Goal: Information Seeking & Learning: Learn about a topic

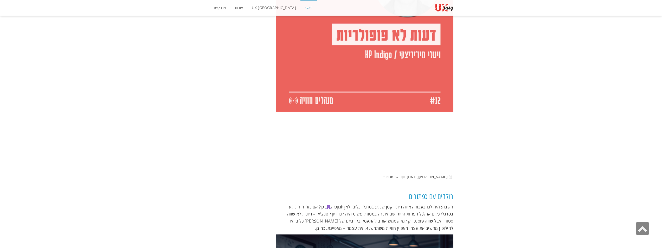
scroll to position [5961, 0]
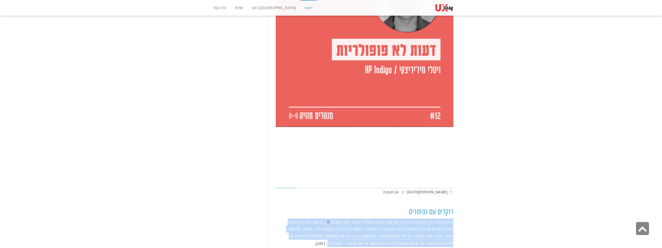
drag, startPoint x: 458, startPoint y: 67, endPoint x: 304, endPoint y: 88, distance: 155.9
click at [304, 218] on p "השבוע היה לנו בעבודה איזה דיונון קטן שנגע בסרגלי כלים. לא דְּיוֹנוּן כזה , כן? …" at bounding box center [365, 232] width 178 height 28
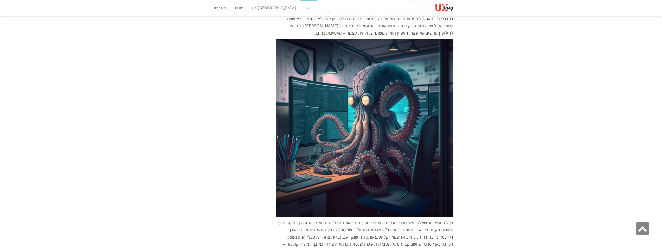
scroll to position [6169, 0]
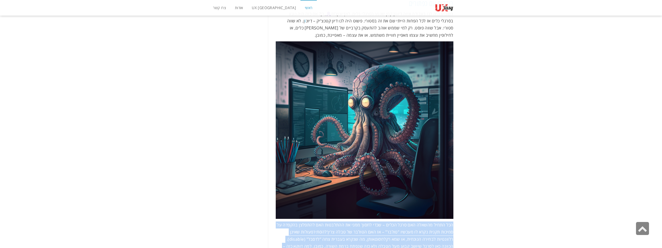
drag, startPoint x: 459, startPoint y: 69, endPoint x: 317, endPoint y: 99, distance: 144.7
click at [317, 221] on p "הכל התחיל מהשאלה האם סרגל הכלים – שכדי לחסוך ממני את ההתלבטות האם להתפלצן בהקפד…" at bounding box center [365, 238] width 178 height 35
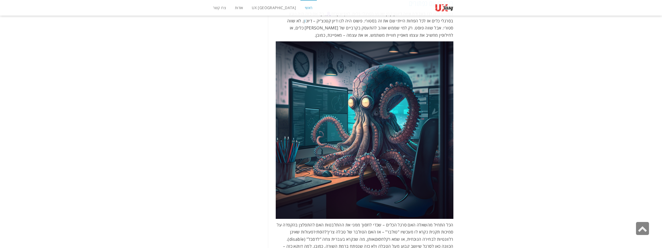
drag, startPoint x: 457, startPoint y: 107, endPoint x: 282, endPoint y: 125, distance: 176.7
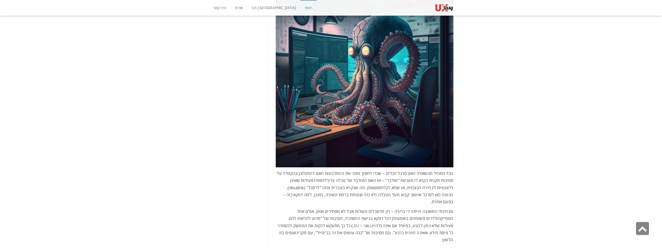
scroll to position [6221, 0]
drag, startPoint x: 460, startPoint y: 116, endPoint x: 277, endPoint y: 142, distance: 184.6
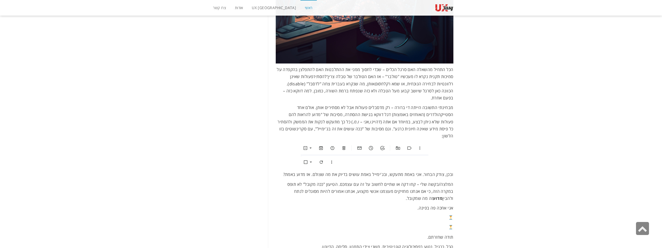
scroll to position [6325, 0]
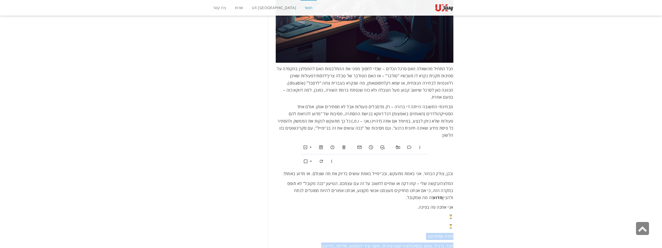
drag, startPoint x: 454, startPoint y: 73, endPoint x: 315, endPoint y: 84, distance: 139.8
click at [315, 242] on p "הכל, כרגיל, נטוע בפסיכולוגיה קוגניטיבית. משני צידי התמנון. סליחה, הדיונון." at bounding box center [365, 245] width 178 height 7
drag, startPoint x: 456, startPoint y: 92, endPoint x: 320, endPoint y: 108, distance: 137.7
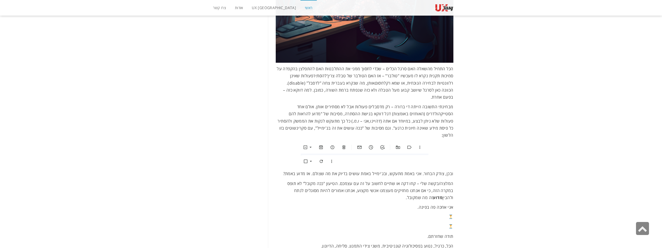
drag, startPoint x: 454, startPoint y: 115, endPoint x: 299, endPoint y: 114, distance: 154.7
drag, startPoint x: 458, startPoint y: 127, endPoint x: 311, endPoint y: 144, distance: 148.1
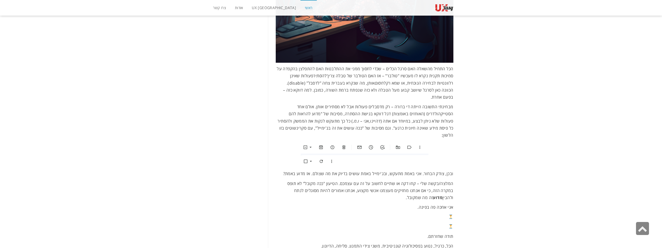
drag, startPoint x: 452, startPoint y: 146, endPoint x: 330, endPoint y: 178, distance: 126.3
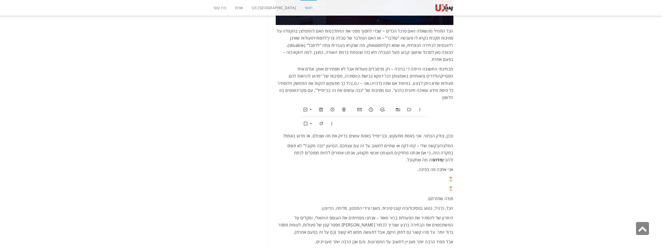
scroll to position [6377, 0]
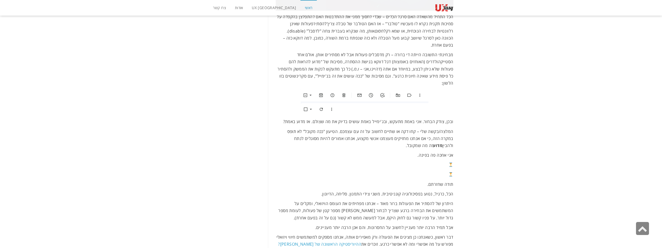
drag, startPoint x: 456, startPoint y: 133, endPoint x: 316, endPoint y: 176, distance: 145.9
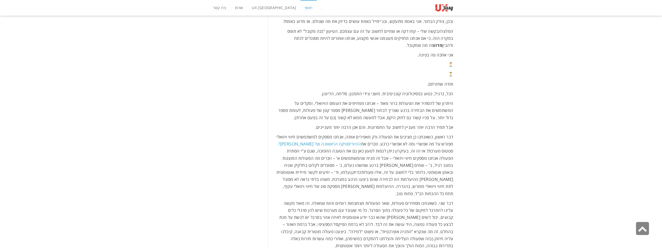
scroll to position [6481, 0]
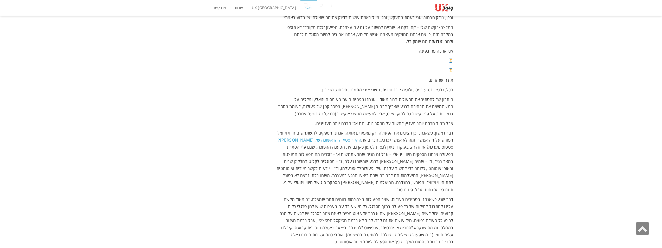
drag, startPoint x: 454, startPoint y: 80, endPoint x: 282, endPoint y: 95, distance: 172.8
drag, startPoint x: 464, startPoint y: 107, endPoint x: 295, endPoint y: 140, distance: 172.3
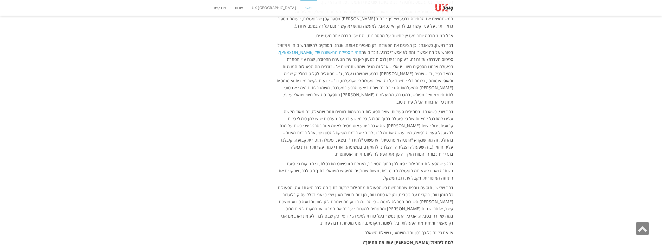
scroll to position [6585, 0]
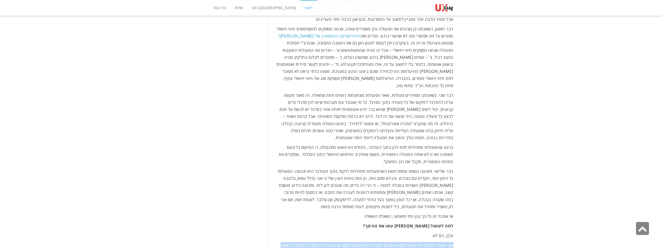
drag, startPoint x: 456, startPoint y: 77, endPoint x: 308, endPoint y: 84, distance: 148.4
drag, startPoint x: 456, startPoint y: 75, endPoint x: 265, endPoint y: 105, distance: 193.2
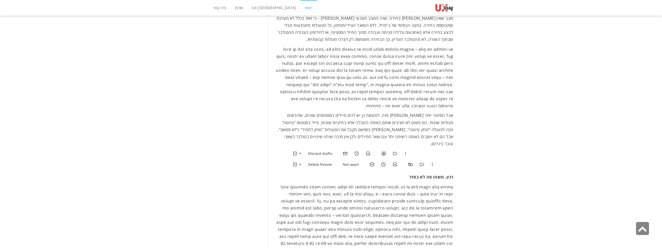
scroll to position [6849, 0]
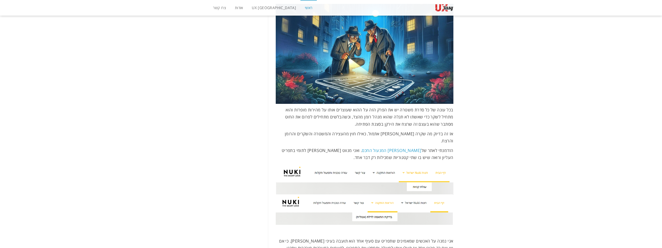
scroll to position [728, 0]
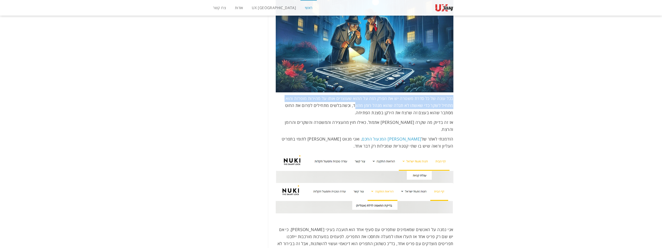
drag, startPoint x: 457, startPoint y: 95, endPoint x: 370, endPoint y: 96, distance: 86.9
click at [370, 96] on span "בכל עונה של כל סדרת משטרה יש את הפרק הזה על ההוא שעוצרים אותו על מהירות מופרזת …" at bounding box center [369, 105] width 168 height 20
drag, startPoint x: 454, startPoint y: 92, endPoint x: 269, endPoint y: 99, distance: 184.7
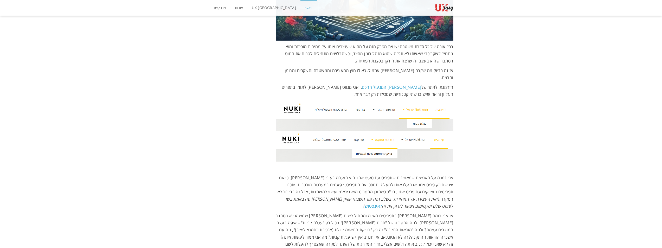
scroll to position [780, 0]
drag, startPoint x: 365, startPoint y: 47, endPoint x: 282, endPoint y: 53, distance: 83.2
click at [282, 53] on p "בכל עונה של כל סדרת משטרה יש את הפרק הזה על ההוא שעוצרים אותו על מהירות מופרזת …" at bounding box center [365, 53] width 178 height 21
drag, startPoint x: 473, startPoint y: 63, endPoint x: 345, endPoint y: 79, distance: 129.2
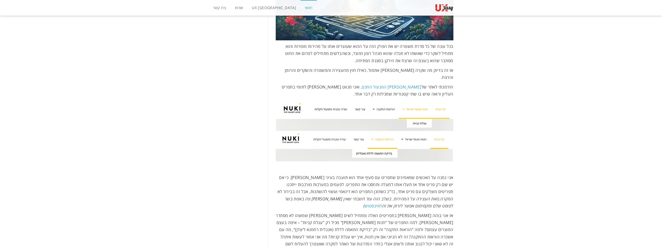
click at [345, 83] on p "הזדמנתי לאתר של נוקי המנעול החכם . ואני מנווט לי לתומי בתפריט העליון ורואה שיש …" at bounding box center [365, 90] width 178 height 14
drag, startPoint x: 454, startPoint y: 74, endPoint x: 286, endPoint y: 81, distance: 167.6
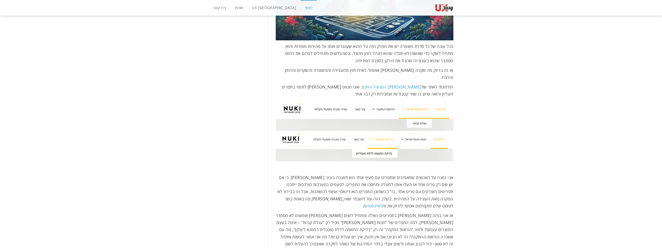
click at [286, 83] on p "הזדמנתי לאתר של נוקי המנעול החכם . ואני מנווט לי לתומי בתפריט העליון ורואה שיש …" at bounding box center [365, 90] width 178 height 14
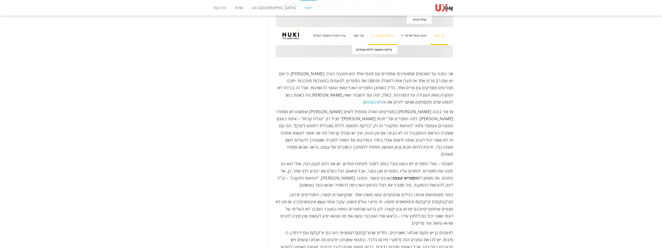
scroll to position [884, 0]
drag, startPoint x: 453, startPoint y: 59, endPoint x: 414, endPoint y: 60, distance: 39.3
click at [414, 70] on span "אני נמנה על האנשים שמאמינים שתפריט עם סעיף אחד הוא תועבה בעיני נילסן. כי אם יש …" at bounding box center [365, 87] width 176 height 34
click at [442, 70] on span "אני נמנה על האנשים שמאמינים שתפריט עם סעיף אחד הוא תועבה בעיני נילסן. כי אם יש …" at bounding box center [365, 87] width 176 height 34
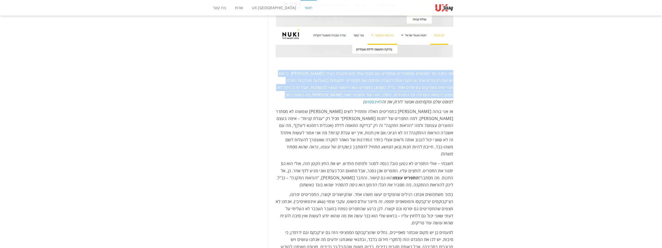
drag, startPoint x: 455, startPoint y: 59, endPoint x: 331, endPoint y: 84, distance: 126.9
click at [331, 84] on p "אני נמנה על האנשים שמאמינים שתפריט עם סעיף אחד הוא תועבה בעיני נילסן. כי אם יש …" at bounding box center [365, 87] width 178 height 35
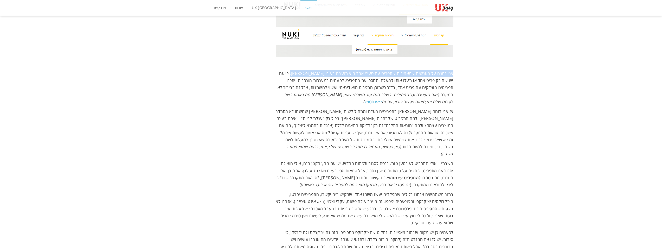
drag, startPoint x: 455, startPoint y: 59, endPoint x: 299, endPoint y: 58, distance: 156.0
click at [291, 70] on span "אני נמנה על האנשים שמאמינים שתפריט עם סעיף אחד הוא תועבה בעיני נילסן. כי אם יש …" at bounding box center [365, 87] width 176 height 34
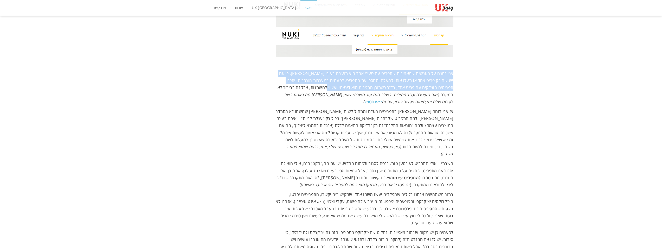
drag, startPoint x: 460, startPoint y: 58, endPoint x: 348, endPoint y: 74, distance: 114.0
click at [363, 70] on span "אני נמנה על האנשים שמאמינים שתפריט עם סעיף אחד הוא תועבה בעיני נילסן. כי אם יש …" at bounding box center [365, 87] width 176 height 34
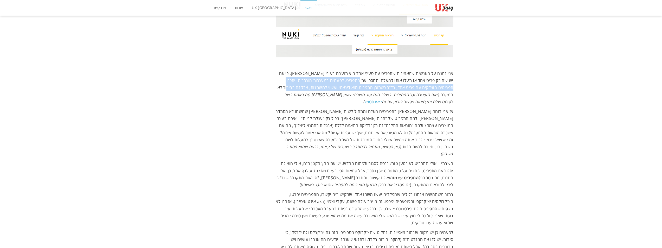
drag, startPoint x: 372, startPoint y: 65, endPoint x: 308, endPoint y: 76, distance: 65.6
click at [309, 75] on span "אני נמנה על האנשים שמאמינים שתפריט עם סעיף אחד הוא תועבה בעיני נילסן. כי אם יש …" at bounding box center [365, 87] width 176 height 34
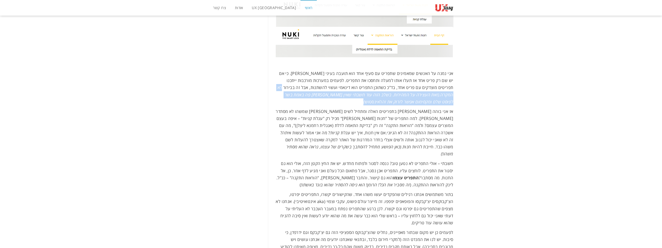
drag, startPoint x: 305, startPoint y: 76, endPoint x: 287, endPoint y: 87, distance: 21.1
click at [287, 87] on p "אני נמנה על האנשים שמאמינים שתפריט עם סעיף אחד הוא תועבה בעיני נילסן. כי אם יש …" at bounding box center [365, 87] width 178 height 35
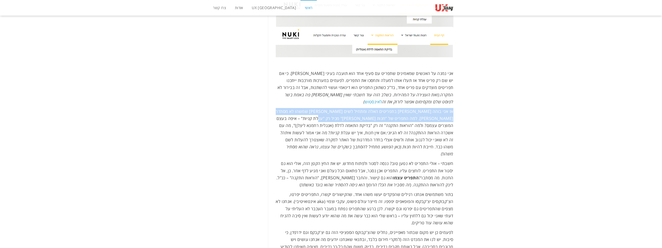
drag, startPoint x: 454, startPoint y: 96, endPoint x: 347, endPoint y: 102, distance: 107.3
click at [326, 108] on span "אז אני בוהה [PERSON_NAME] בתפריטים האלה ומתחיל לשים [PERSON_NAME] שמשהו לא מסתד…" at bounding box center [364, 121] width 177 height 27
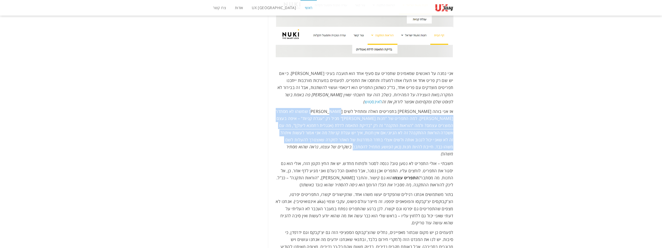
drag, startPoint x: 334, startPoint y: 95, endPoint x: 282, endPoint y: 127, distance: 61.1
click at [282, 127] on p "אז אני בוהה לי בתפריטים האלה ומתחיל לשים לב שמשהו לא מסתדר לי. למה התפריט של "ח…" at bounding box center [365, 132] width 178 height 49
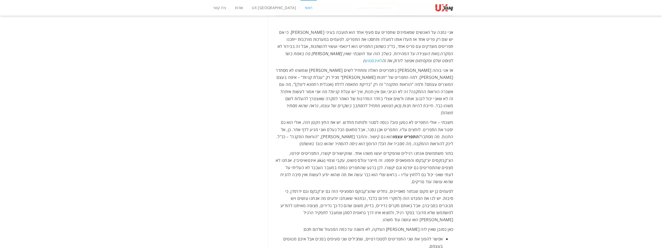
scroll to position [936, 0]
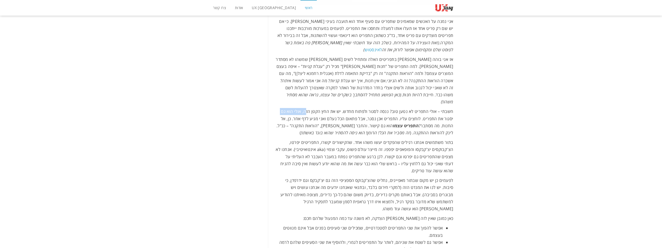
drag, startPoint x: 457, startPoint y: 95, endPoint x: 308, endPoint y: 93, distance: 149.0
click at [308, 108] on span "חשבתי – אולי התפריט לא נטען טוב? ננסה לסגור ולפתוח מחדש. יש את החץ הקטן הזה, או…" at bounding box center [364, 121] width 177 height 27
drag, startPoint x: 343, startPoint y: 90, endPoint x: 401, endPoint y: 99, distance: 58.2
click at [401, 108] on span "חשבתי – אולי התפריט לא נטען טוב? ננסה לסגור ולפתוח מחדש. יש את החץ הקטן הזה, או…" at bounding box center [364, 121] width 177 height 27
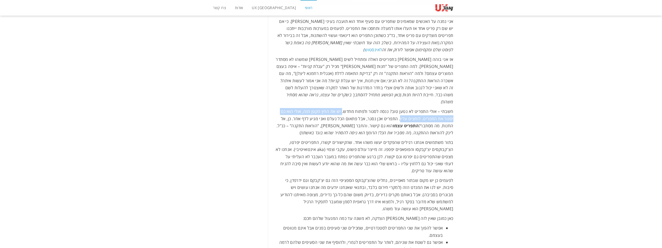
click at [401, 108] on span "חשבתי – אולי התפריט לא נטען טוב? ננסה לסגור ולפתוח מחדש. יש את החץ הקטן הזה, או…" at bounding box center [364, 121] width 177 height 27
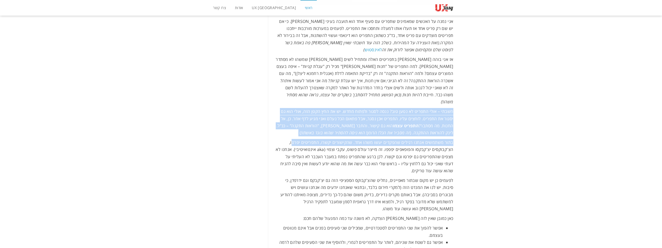
drag, startPoint x: 454, startPoint y: 88, endPoint x: 295, endPoint y: 115, distance: 161.2
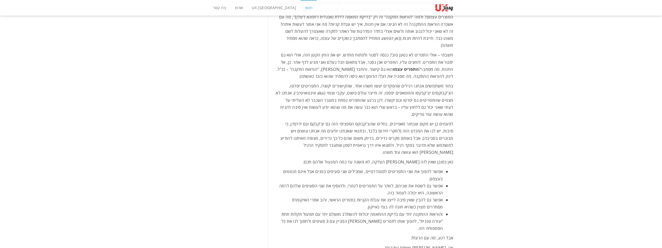
scroll to position [1014, 0]
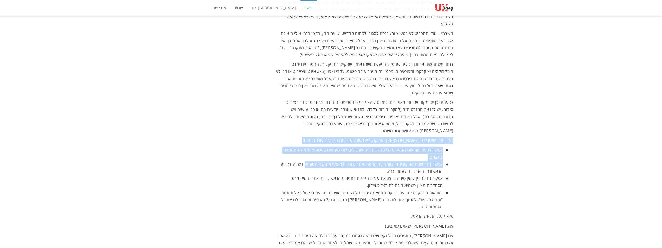
drag, startPoint x: 456, startPoint y: 113, endPoint x: 311, endPoint y: 144, distance: 148.2
click at [312, 161] on li "אפשר גם לשטח את שניהם, לוותר על התפריטים לגמרי, ולהוסיף את שני הסעיפים שלהם לרמ…" at bounding box center [359, 168] width 167 height 14
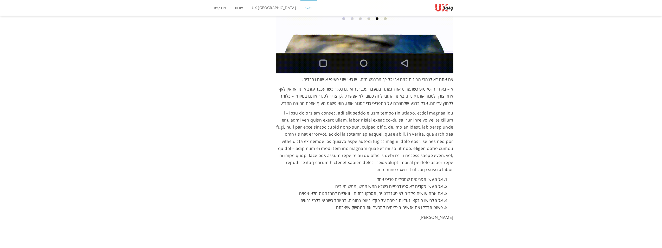
scroll to position [1638, 0]
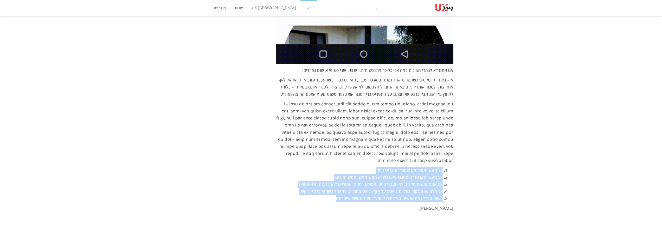
drag, startPoint x: 452, startPoint y: 125, endPoint x: 328, endPoint y: 155, distance: 127.5
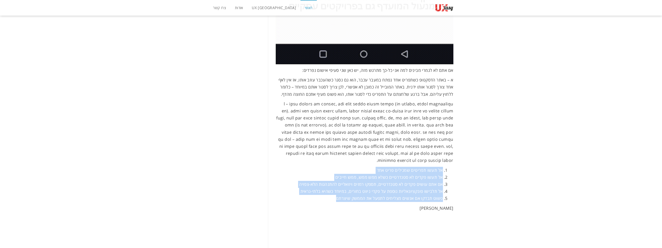
click at [328, 167] on ol "אל תעשו תפריטים שמכילים פריט אחד אל תעשו פקדים לא סטנדרטיים כשלא ממש ממש, ממש ח…" at bounding box center [365, 184] width 178 height 35
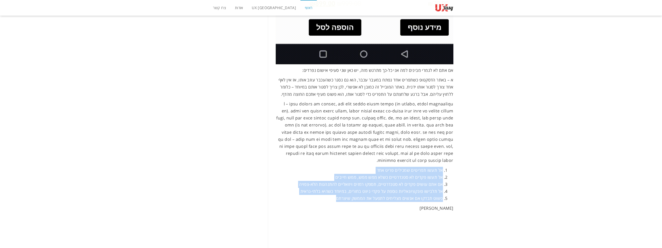
click at [328, 195] on li "פשוט תבדקו אם אנשים מצליחים לתפעל את הממשק שיצרתם" at bounding box center [359, 198] width 167 height 7
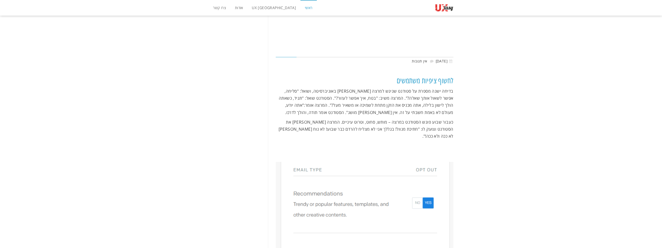
scroll to position [2860, 0]
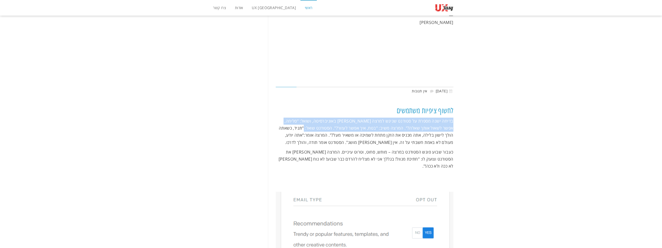
drag, startPoint x: 456, startPoint y: 55, endPoint x: 306, endPoint y: 66, distance: 150.7
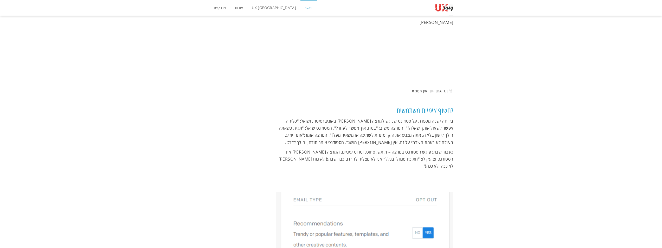
click at [291, 118] on span "בדיחה ישנה מספרת על סטודנט שניגש למרצה [PERSON_NAME] באוניברסיטה, ושואל: "סליחה…" at bounding box center [366, 131] width 174 height 27
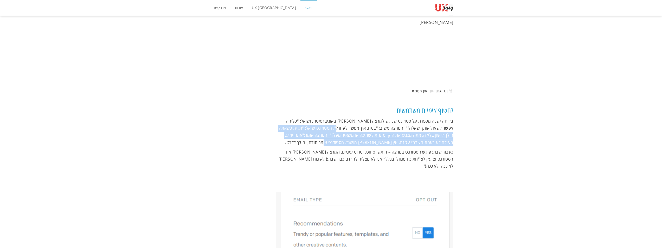
drag, startPoint x: 351, startPoint y: 64, endPoint x: 325, endPoint y: 76, distance: 28.7
click at [325, 118] on p "בדיחה ישנה מספרת על סטודנט שניגש למרצה [PERSON_NAME] באוניברסיטה, ושואל: "סליחה…" at bounding box center [365, 132] width 178 height 28
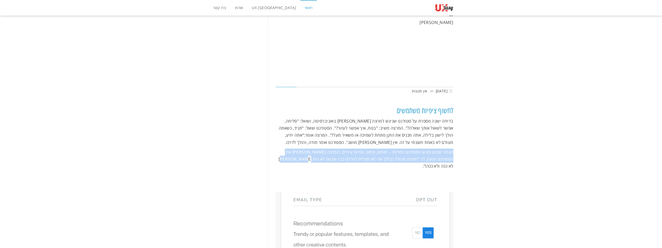
drag, startPoint x: 455, startPoint y: 89, endPoint x: 306, endPoint y: 96, distance: 149.7
click at [306, 148] on p "כעבור שבוע פוגש הסטודנט במרצה – מותש, סחוט, וטרוט עיניים. המרצה [PERSON_NAME] א…" at bounding box center [365, 158] width 178 height 21
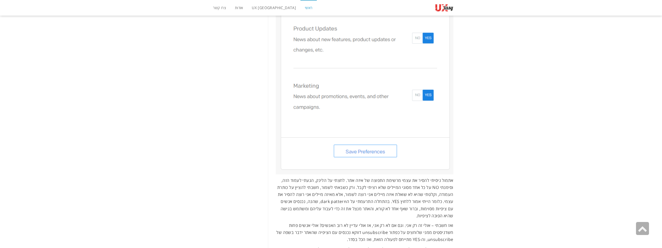
scroll to position [3120, 0]
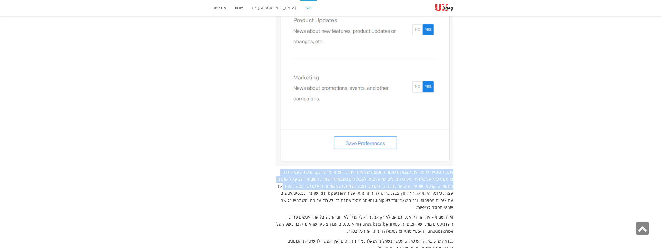
drag, startPoint x: 454, startPoint y: 99, endPoint x: 286, endPoint y: 114, distance: 168.7
click at [286, 169] on span "אתמול ניסיתי להסיר את עצמי מרשימת התפוצה של איזה אתר. לחצתי על הלינק, הגעתי לעמ…" at bounding box center [365, 189] width 176 height 41
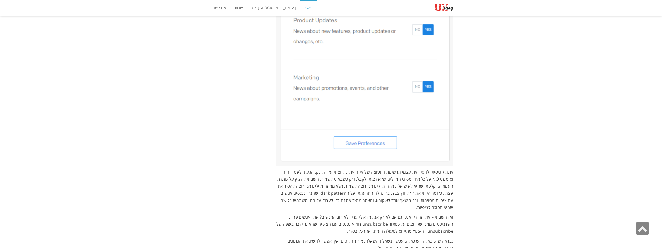
click at [379, 169] on span "אתמול ניסיתי להסיר את עצמי מרשימת התפוצה של איזה אתר. לחצתי על הלינק, הגעתי לעמ…" at bounding box center [365, 189] width 176 height 41
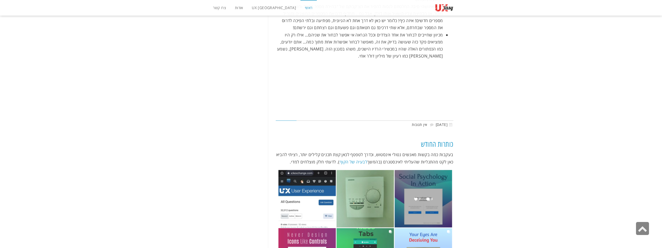
scroll to position [4420, 0]
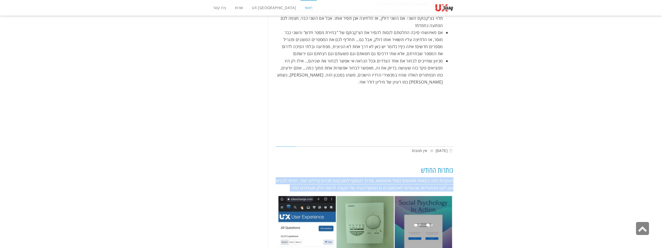
drag, startPoint x: 453, startPoint y: 74, endPoint x: 288, endPoint y: 81, distance: 165.0
click at [288, 177] on p "בעקבות כמה בקשות מאנשים נטולי אינסטוש, וכדרך לטפטף לכאן קצת תכנים קלילים יותר, …" at bounding box center [365, 184] width 178 height 14
click at [290, 177] on p "בעקבות כמה בקשות מאנשים נטולי אינסטוש, וכדרך לטפטף לכאן קצת תכנים קלילים יותר, …" at bounding box center [365, 184] width 178 height 14
click at [291, 177] on p "בעקבות כמה בקשות מאנשים נטולי אינסטוש, וכדרך לטפטף לכאן קצת תכנים קלילים יותר, …" at bounding box center [365, 184] width 178 height 14
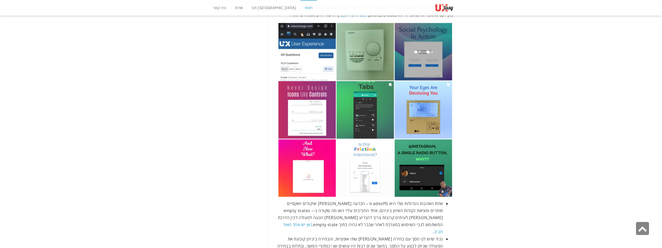
scroll to position [4602, 0]
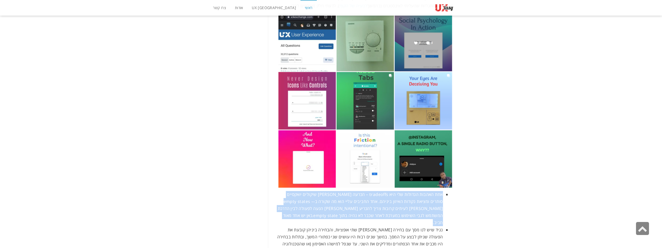
drag, startPoint x: 451, startPoint y: 90, endPoint x: 358, endPoint y: 107, distance: 94.1
click at [358, 191] on li "אחת האהבות הגדולות שלי היא tradeoffs – הכרעה בין שיקולים יואקסיים סותרים ומציאת…" at bounding box center [359, 208] width 167 height 35
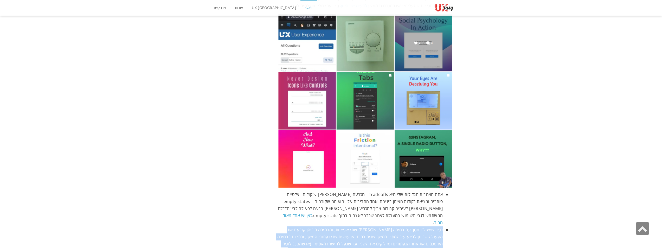
drag, startPoint x: 444, startPoint y: 115, endPoint x: 379, endPoint y: 145, distance: 70.7
